Goal: Task Accomplishment & Management: Complete application form

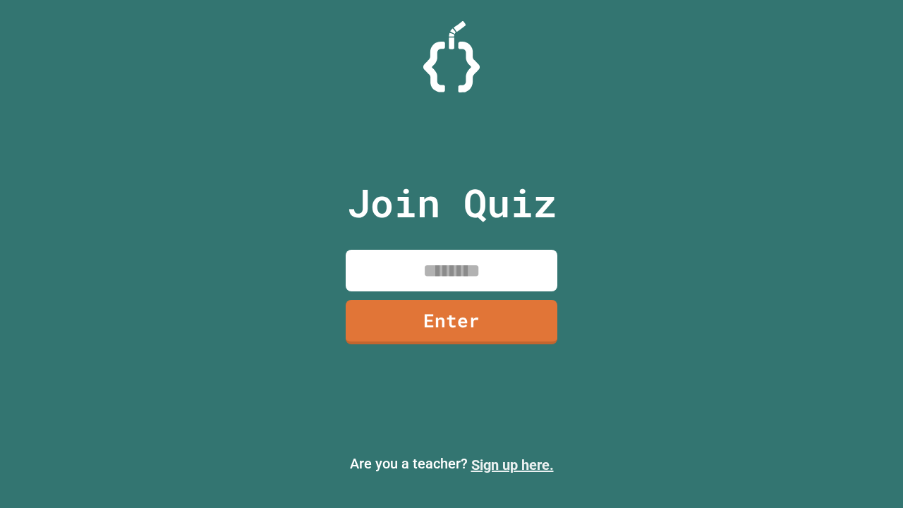
click at [512, 465] on link "Sign up here." at bounding box center [512, 464] width 82 height 17
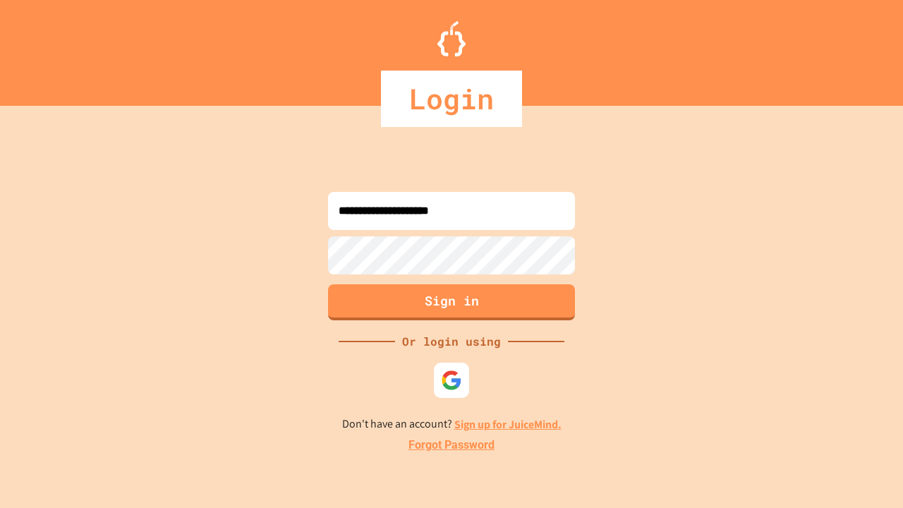
type input "**********"
